Goal: Transaction & Acquisition: Book appointment/travel/reservation

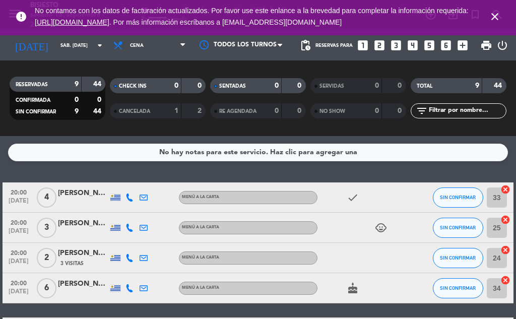
click at [18, 230] on span "[DATE]" at bounding box center [18, 234] width 25 height 12
click at [380, 228] on icon "child_care" at bounding box center [381, 228] width 12 height 12
click at [495, 20] on icon "close" at bounding box center [495, 17] width 12 height 12
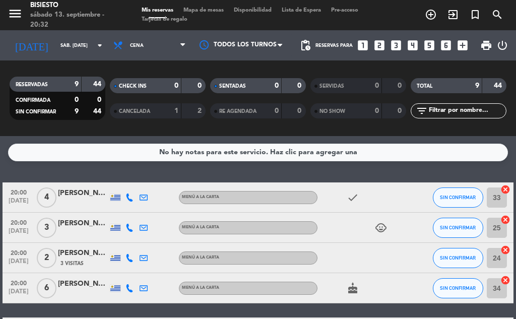
click at [426, 19] on icon "add_circle_outline" at bounding box center [431, 15] width 12 height 12
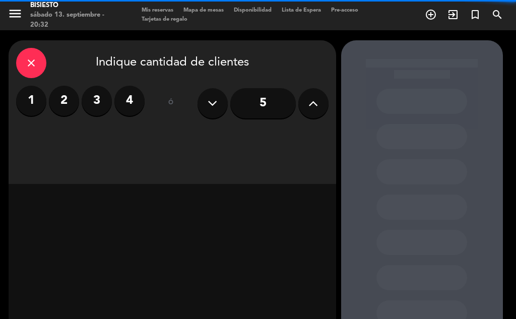
click at [75, 107] on label "2" at bounding box center [64, 101] width 30 height 30
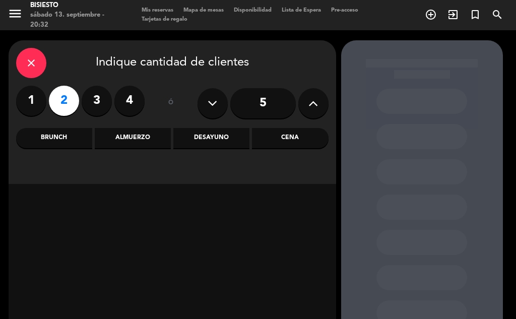
click at [280, 132] on div "Cena" at bounding box center [290, 138] width 76 height 20
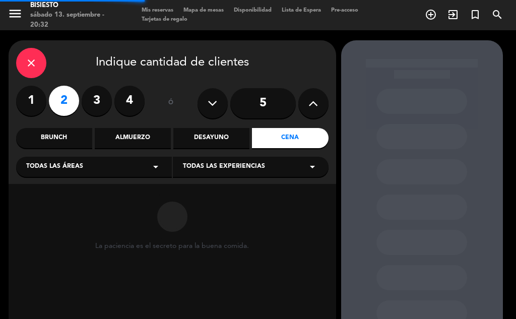
scroll to position [72, 0]
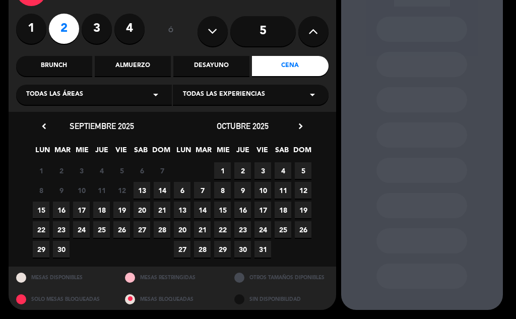
click at [141, 194] on span "13" at bounding box center [141, 190] width 17 height 17
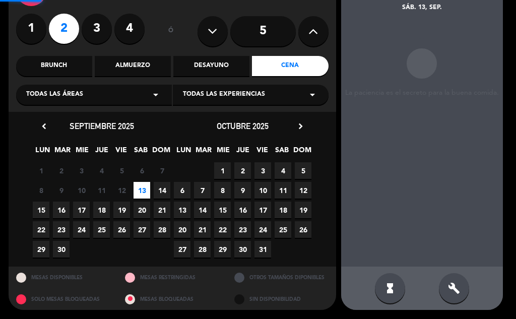
scroll to position [40, 0]
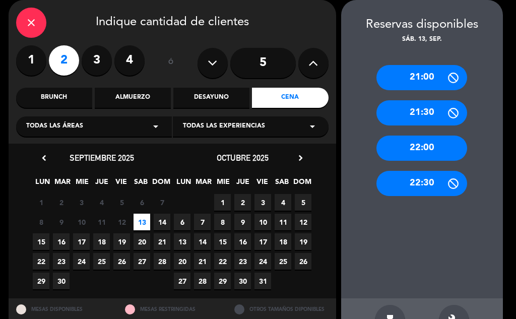
click at [409, 146] on div "22:00" at bounding box center [421, 147] width 91 height 25
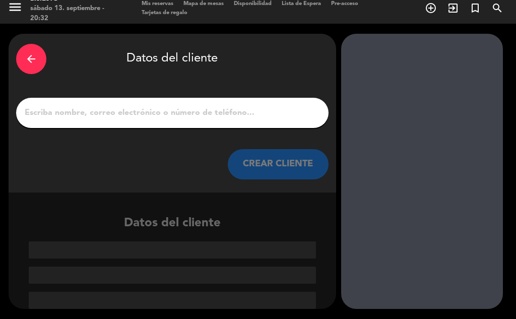
scroll to position [7, 0]
click at [150, 116] on input "1" at bounding box center [172, 113] width 297 height 14
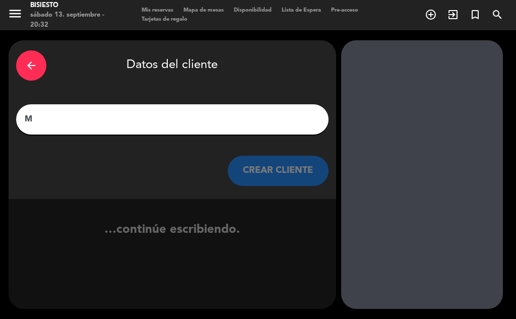
scroll to position [0, 0]
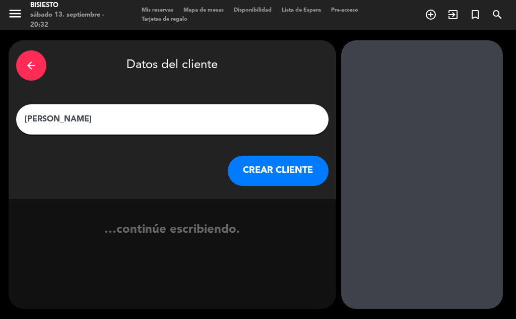
type input "[PERSON_NAME]"
click at [266, 183] on button "CREAR CLIENTE" at bounding box center [278, 171] width 101 height 30
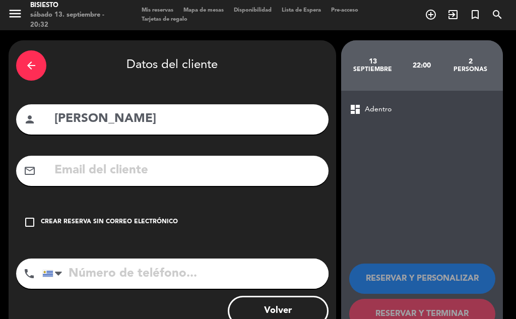
click at [104, 220] on div "Crear reserva sin correo electrónico" at bounding box center [109, 222] width 137 height 10
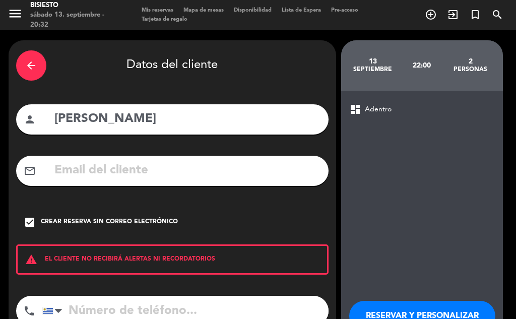
scroll to position [70, 0]
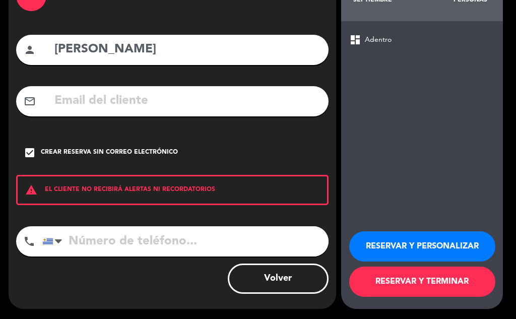
click at [157, 246] on input "tel" at bounding box center [185, 241] width 286 height 30
type input "099726325"
click at [393, 285] on button "RESERVAR Y TERMINAR" at bounding box center [422, 281] width 146 height 30
